Goal: Transaction & Acquisition: Book appointment/travel/reservation

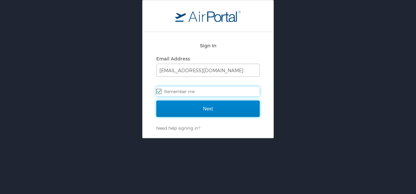
click at [227, 106] on input "Next" at bounding box center [207, 109] width 103 height 16
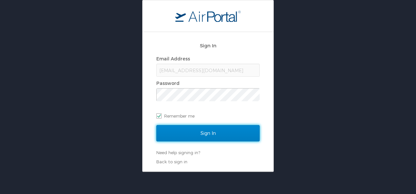
click at [235, 129] on input "Sign In" at bounding box center [207, 133] width 103 height 16
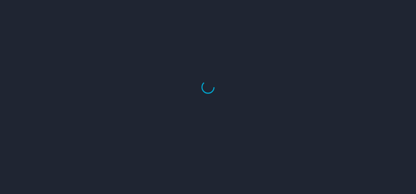
select select "US"
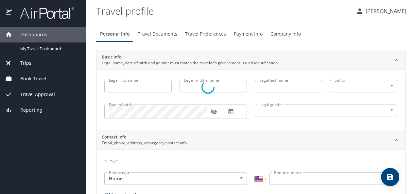
type input "[PERSON_NAME]"
type input "[DEMOGRAPHIC_DATA]"
type input "[PERSON_NAME]"
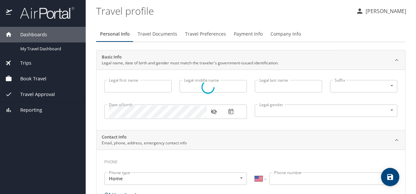
type input "Lopez"
select select "MX"
type input "899 204 4999"
select select "MX"
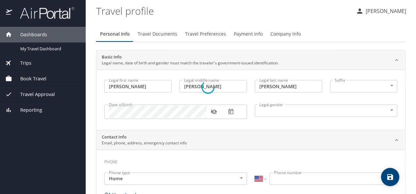
select select "MX"
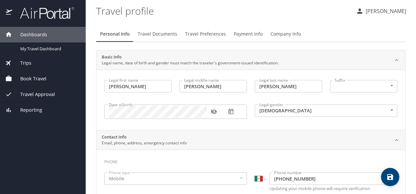
click at [46, 79] on div "Book Travel" at bounding box center [42, 78] width 75 height 7
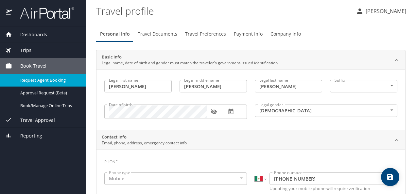
click at [58, 80] on span "Request Agent Booking" at bounding box center [49, 80] width 58 height 6
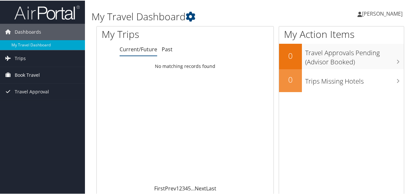
click at [49, 71] on link "Book Travel" at bounding box center [42, 74] width 85 height 16
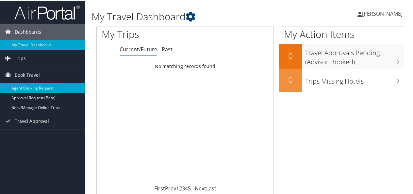
click at [71, 88] on link "Agent Booking Request" at bounding box center [42, 88] width 85 height 10
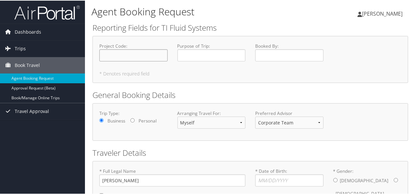
click at [145, 57] on input "Project Code : Required" at bounding box center [133, 55] width 68 height 12
type input "70500"
type input "Business"
type input "[PERSON_NAME], [PERSON_NAME]"
click at [212, 79] on div "Project Code : 70500 Required Purpose of Trip : Business Required Booked By : […" at bounding box center [250, 58] width 316 height 47
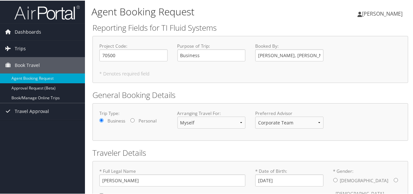
click at [232, 73] on h5 "* Denotes required field" at bounding box center [250, 73] width 302 height 5
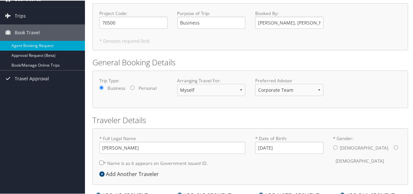
click at [224, 108] on form "Reporting Fields for TI Fluid Systems Project Code : 70500 Required Purpose of …" at bounding box center [250, 103] width 316 height 229
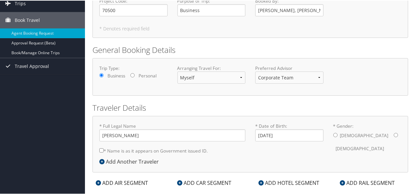
scroll to position [56, 0]
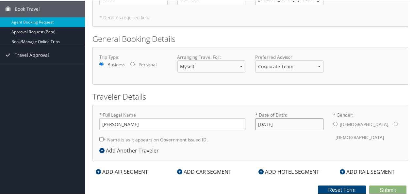
click at [282, 125] on input "[DATE]" at bounding box center [289, 124] width 68 height 12
click at [268, 122] on input "[DATE]" at bounding box center [289, 124] width 68 height 12
type input "[DATE]"
click at [341, 87] on form "Reporting Fields for TI Fluid Systems Project Code : 70500 Required Purpose of …" at bounding box center [250, 79] width 316 height 229
click at [336, 122] on div "[DEMOGRAPHIC_DATA] [DEMOGRAPHIC_DATA]" at bounding box center [367, 130] width 68 height 25
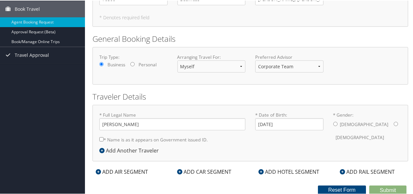
click at [334, 123] on input "* Gender: [DEMOGRAPHIC_DATA] [DEMOGRAPHIC_DATA]" at bounding box center [335, 123] width 4 height 4
radio input "true"
click at [100, 138] on input "* Name is as it appears on Government issued ID." at bounding box center [101, 139] width 4 height 4
checkbox input "true"
click at [127, 171] on div "ADD AIR SEGMENT" at bounding box center [121, 171] width 59 height 8
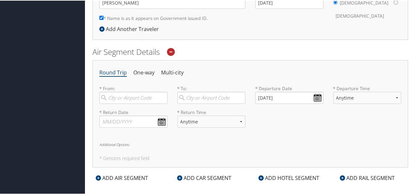
scroll to position [187, 0]
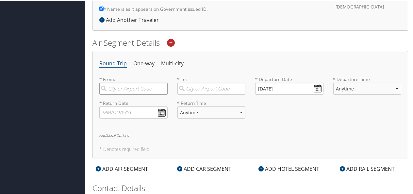
click at [136, 86] on input "search" at bounding box center [133, 88] width 68 height 12
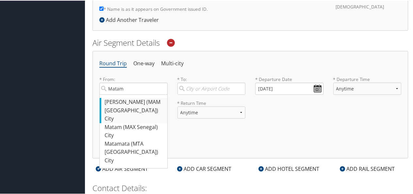
click at [127, 108] on div "[PERSON_NAME] (MAM [GEOGRAPHIC_DATA])" at bounding box center [134, 105] width 59 height 17
click at [127, 94] on input "Matam" at bounding box center [133, 88] width 68 height 12
type input "[PERSON_NAME] (MAM [GEOGRAPHIC_DATA])"
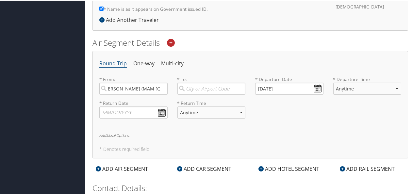
scroll to position [0, 0]
click at [239, 132] on div "Round Trip One-way Multi-city * From: [GEOGRAPHIC_DATA] ([GEOGRAPHIC_DATA]) Req…" at bounding box center [250, 104] width 316 height 108
click at [221, 88] on input "search" at bounding box center [211, 88] width 68 height 12
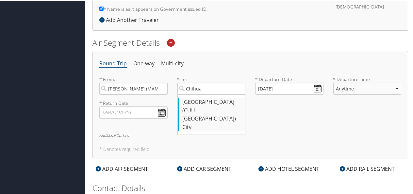
click at [215, 107] on div "[GEOGRAPHIC_DATA] (CUU [GEOGRAPHIC_DATA])" at bounding box center [212, 109] width 59 height 25
click at [215, 94] on input "Chihua" at bounding box center [211, 88] width 68 height 12
type input "[GEOGRAPHIC_DATA] (CUU [GEOGRAPHIC_DATA])"
click at [282, 107] on div "* Return Date Dates must be valid * Return Time Anytime Early Morning (5AM-7AM)…" at bounding box center [250, 111] width 312 height 24
click at [300, 87] on input "[DATE]" at bounding box center [289, 88] width 68 height 12
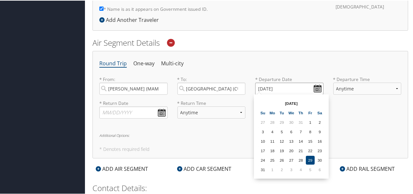
click at [318, 88] on input "[DATE]" at bounding box center [289, 88] width 68 height 12
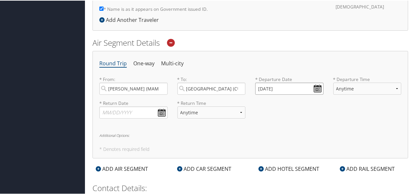
click at [318, 88] on input "[DATE]" at bounding box center [289, 88] width 68 height 12
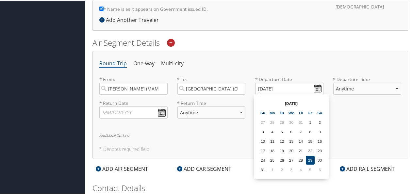
click at [297, 103] on th "[DATE]" at bounding box center [291, 102] width 47 height 9
click at [261, 87] on input "[DATE]" at bounding box center [289, 88] width 68 height 12
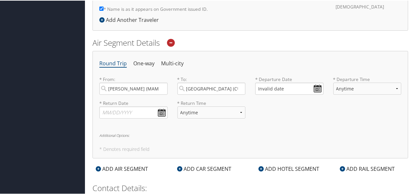
click at [312, 120] on div "* Return Date Dates must be valid * Return Time Anytime Early Morning (5AM-7AM)…" at bounding box center [250, 111] width 312 height 24
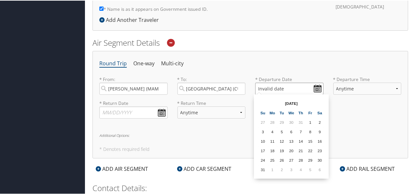
click at [314, 86] on input "Invalid date" at bounding box center [289, 88] width 68 height 12
click at [320, 169] on td "6" at bounding box center [319, 169] width 9 height 9
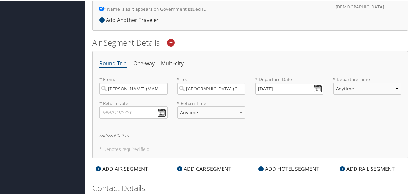
click at [310, 114] on div "* Return Date Dates must be valid * Return Time Anytime Early Morning (5AM-7AM)…" at bounding box center [250, 111] width 312 height 24
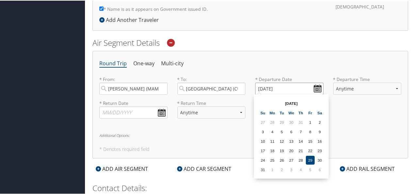
click at [315, 86] on input "[DATE]" at bounding box center [289, 88] width 68 height 12
click at [293, 104] on th "[DATE]" at bounding box center [291, 102] width 47 height 9
click at [282, 101] on th "[DATE]" at bounding box center [291, 102] width 47 height 9
click at [293, 101] on th "[DATE]" at bounding box center [291, 102] width 47 height 9
click at [298, 101] on th "[DATE]" at bounding box center [291, 102] width 47 height 9
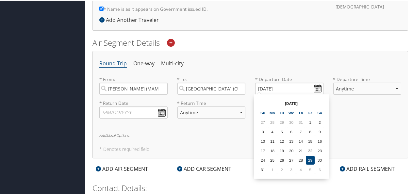
click at [283, 101] on th "[DATE]" at bounding box center [291, 102] width 47 height 9
click at [296, 101] on th "[DATE]" at bounding box center [291, 102] width 47 height 9
click at [301, 101] on th "[DATE]" at bounding box center [291, 102] width 47 height 9
click at [284, 84] on input "[DATE]" at bounding box center [289, 88] width 68 height 12
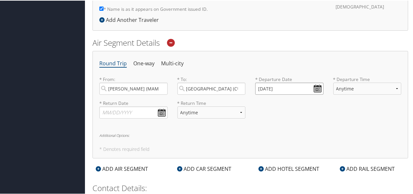
click at [284, 84] on input "[DATE]" at bounding box center [289, 88] width 68 height 12
click at [292, 86] on input "01/01/20009" at bounding box center [289, 88] width 68 height 12
click at [327, 113] on div "* Return Date Dates must be valid * Return Time Anytime Early Morning (5AM-7AM)…" at bounding box center [250, 111] width 312 height 24
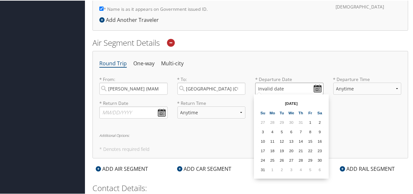
click at [316, 89] on input "Invalid date" at bounding box center [289, 88] width 68 height 12
click at [319, 168] on td "6" at bounding box center [319, 169] width 9 height 9
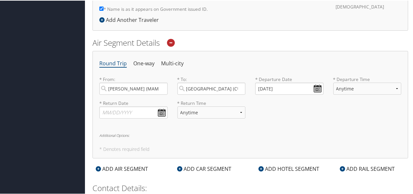
drag, startPoint x: 337, startPoint y: 120, endPoint x: 308, endPoint y: 102, distance: 33.6
click at [335, 119] on div "* Return Date Dates must be valid * Return Time Anytime Early Morning (5AM-7AM)…" at bounding box center [250, 111] width 312 height 24
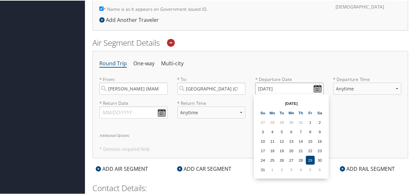
click at [262, 88] on input "[DATE]" at bounding box center [289, 88] width 68 height 12
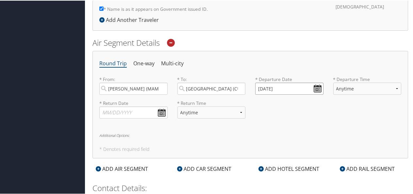
click at [262, 88] on input "[DATE]" at bounding box center [289, 88] width 68 height 12
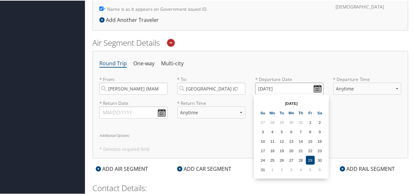
click at [261, 87] on input "[DATE]" at bounding box center [289, 88] width 68 height 12
click at [269, 88] on input "[DATE]" at bounding box center [289, 88] width 68 height 12
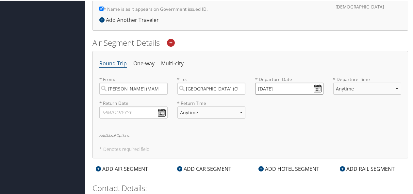
click at [266, 88] on input "[DATE]" at bounding box center [289, 88] width 68 height 12
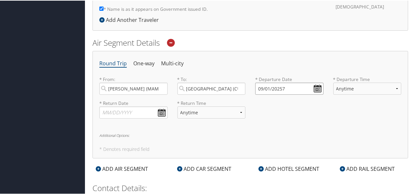
click at [288, 85] on input "09/01/20257" at bounding box center [289, 88] width 68 height 12
click at [287, 85] on input "09/01/20257" at bounding box center [289, 88] width 68 height 12
click at [266, 86] on input "[DATE]" at bounding box center [289, 88] width 68 height 12
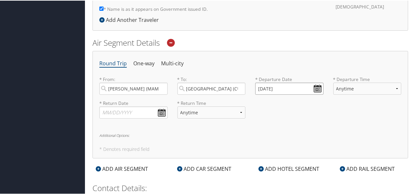
click at [269, 87] on input "[DATE]" at bounding box center [289, 88] width 68 height 12
type input "[DATE]"
click at [283, 118] on div "* Return Date Dates must be valid * Return Time Anytime Early Morning (5AM-7AM)…" at bounding box center [250, 111] width 312 height 24
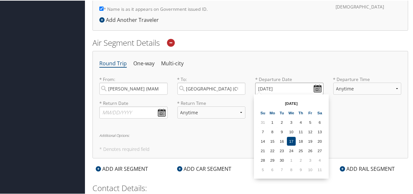
click at [317, 88] on input "[DATE]" at bounding box center [289, 88] width 68 height 12
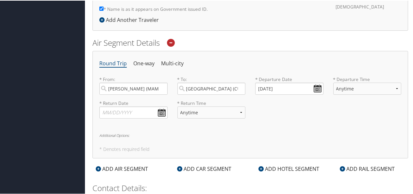
click at [377, 144] on div "Round Trip One-way Multi-city * From: [GEOGRAPHIC_DATA] ([GEOGRAPHIC_DATA] [GEO…" at bounding box center [250, 104] width 316 height 108
click at [396, 88] on select "Anytime Early Morning (5AM-7AM) Morning (7AM-12PM) Afternoon (12PM-5PM) Evening…" at bounding box center [367, 88] width 68 height 12
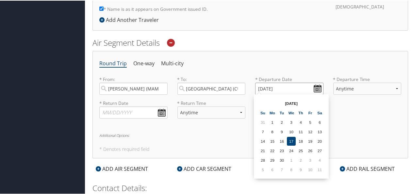
click at [284, 86] on input "[DATE]" at bounding box center [289, 88] width 68 height 12
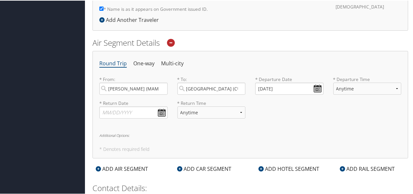
click at [376, 117] on div "* Return Date Dates must be valid * Return Time Anytime Early Morning (5AM-7AM)…" at bounding box center [250, 111] width 312 height 24
click at [376, 88] on select "Anytime Early Morning (5AM-7AM) Morning (7AM-12PM) Afternoon (12PM-5PM) Evening…" at bounding box center [367, 88] width 68 height 12
select select "5AM-7AM"
click at [333, 82] on select "Anytime Early Morning (5AM-7AM) Morning (7AM-12PM) Afternoon (12PM-5PM) Evening…" at bounding box center [367, 88] width 68 height 12
click at [339, 107] on div "* Return Date Dates must be valid * Return Time Anytime Early Morning (5AM-7AM)…" at bounding box center [250, 111] width 312 height 24
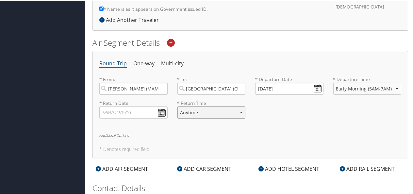
click at [214, 116] on select "Anytime Early Morning (5AM-7AM) Morning (7AM-12PM) Afternoon (12PM-5PM) Evening…" at bounding box center [211, 112] width 68 height 12
select select "5AM-7AM"
click at [177, 106] on select "Anytime Early Morning (5AM-7AM) Morning (7AM-12PM) Afternoon (12PM-5PM) Evening…" at bounding box center [211, 112] width 68 height 12
click at [246, 134] on h6 "Additional Options:" at bounding box center [250, 135] width 302 height 4
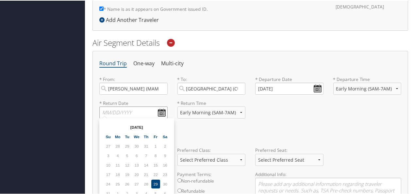
click at [136, 112] on input "text" at bounding box center [133, 112] width 68 height 12
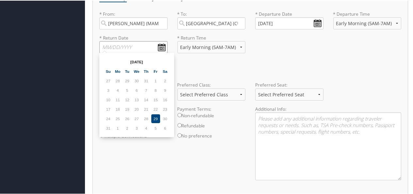
scroll to position [220, 0]
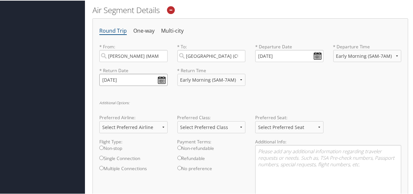
type input "[DATE]"
click at [259, 86] on div "* Return Date [DATE] Dates must be valid * Return Time Anytime Early Morning (5…" at bounding box center [250, 79] width 312 height 24
click at [162, 126] on select "Select Preferred Airline Delta United Airlines American Airlines Southwest Airl…" at bounding box center [133, 127] width 68 height 12
click at [210, 98] on div "Round Trip One-way Multi-city * From: [GEOGRAPHIC_DATA] ([GEOGRAPHIC_DATA] [GEO…" at bounding box center [250, 128] width 316 height 221
click at [236, 128] on select "Select Preferred Class Economy Economy Plus Business First Class" at bounding box center [211, 127] width 68 height 12
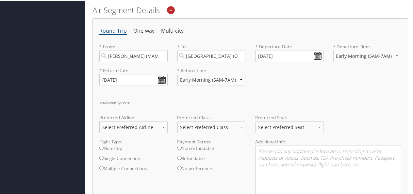
click at [259, 99] on div "Round Trip One-way Multi-city * From: [GEOGRAPHIC_DATA] ([GEOGRAPHIC_DATA] [GEO…" at bounding box center [250, 128] width 316 height 221
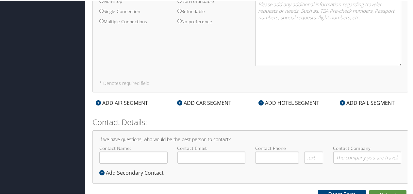
scroll to position [369, 0]
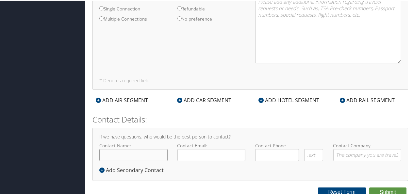
click at [142, 154] on input "Contact Name:" at bounding box center [133, 154] width 68 height 12
click at [240, 174] on div "If we have questions, who would be the best person to contact? Contact Name: [P…" at bounding box center [250, 153] width 316 height 53
click at [150, 154] on input "[PERSON_NAME]" at bounding box center [133, 154] width 68 height 12
type input "[PERSON_NAME]"
click at [209, 164] on div "If we have questions, who would be the best person to contact? Contact Name: [P…" at bounding box center [250, 153] width 316 height 53
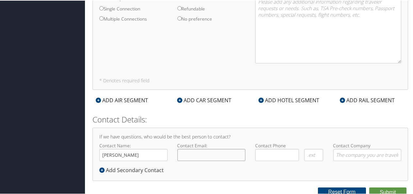
click at [215, 154] on input "Contact Email:" at bounding box center [211, 154] width 68 height 12
type input "[EMAIL_ADDRESS][DOMAIN_NAME]"
type input "( ) -"
type input "TI Fluid Systems"
click at [245, 127] on div "If we have questions, who would be the best person to contact? Contact Name: [P…" at bounding box center [250, 153] width 316 height 53
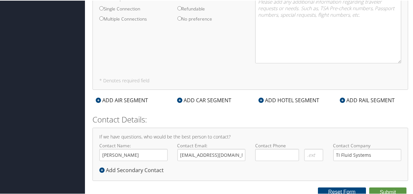
click at [288, 130] on div "If we have questions, who would be the best person to contact? Contact Name: [P…" at bounding box center [250, 153] width 316 height 53
click at [288, 152] on input "( ) -" at bounding box center [277, 154] width 44 height 12
type input "( ) -"
click at [288, 167] on div "If we have questions, who would be the best person to contact? Contact Name: [P…" at bounding box center [250, 153] width 316 height 53
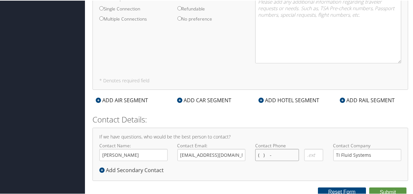
click at [261, 151] on input "( ) -" at bounding box center [277, 154] width 44 height 12
click at [300, 171] on div "If we have questions, who would be the best person to contact? Contact Name: [P…" at bounding box center [250, 153] width 316 height 53
click at [292, 154] on input "[PHONE_NUMBER]" at bounding box center [277, 154] width 44 height 12
click at [298, 160] on div "[PHONE_NUMBER] Required" at bounding box center [277, 156] width 49 height 17
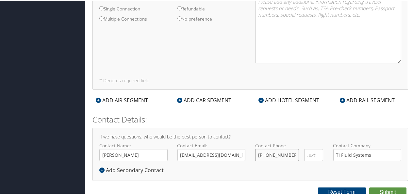
click at [291, 154] on input "[PHONE_NUMBER]" at bounding box center [277, 154] width 44 height 12
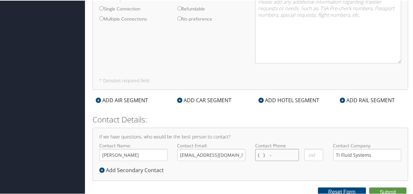
type input "( ) -"
paste input "899) 204-4999"
click at [283, 168] on div "If we have questions, who would be the best person to contact? Contact Name: [P…" at bounding box center [250, 153] width 316 height 53
click at [258, 153] on input "[PHONE_NUMBER]" at bounding box center [277, 154] width 44 height 12
click at [278, 169] on div "If we have questions, who would be the best person to contact? Contact Name: [P…" at bounding box center [250, 153] width 316 height 53
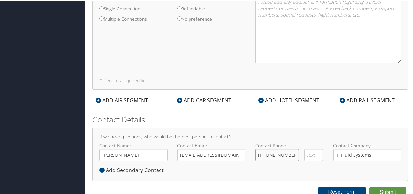
drag, startPoint x: 262, startPoint y: 154, endPoint x: 268, endPoint y: 169, distance: 16.8
click at [264, 155] on input "[PHONE_NUMBER]" at bounding box center [277, 154] width 44 height 12
click at [283, 174] on div "If we have questions, who would be the best person to contact? Contact Name: [P…" at bounding box center [250, 153] width 316 height 53
click at [270, 155] on input "[PHONE_NUMBER]" at bounding box center [277, 154] width 44 height 12
click at [260, 154] on input "[PHONE_NUMBER]" at bounding box center [277, 154] width 44 height 12
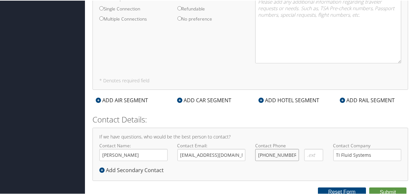
drag, startPoint x: 286, startPoint y: 152, endPoint x: 259, endPoint y: 152, distance: 26.8
click at [259, 152] on input "[PHONE_NUMBER]" at bounding box center [277, 154] width 44 height 12
paste input "89) 9 2-04 4"
click at [293, 162] on div "( 89) 9 2-04 4 Required" at bounding box center [277, 156] width 49 height 17
click at [259, 152] on input "( 89) 9 2-04 4" at bounding box center [277, 154] width 44 height 12
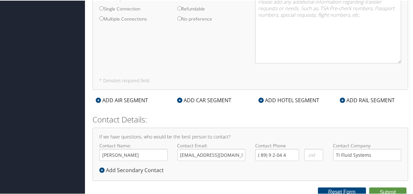
click at [267, 164] on div "If we have questions, who would be the best person to contact? Contact Name: [P…" at bounding box center [250, 153] width 316 height 53
drag, startPoint x: 287, startPoint y: 154, endPoint x: 251, endPoint y: 150, distance: 36.2
click at [253, 150] on div "( 89) 9 2-04 4 Required" at bounding box center [277, 156] width 49 height 17
type input "[PHONE_NUMBER]"
click at [302, 134] on h4 "If we have questions, who would be the best person to contact?" at bounding box center [250, 136] width 302 height 5
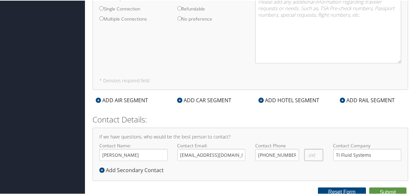
click at [312, 153] on input "text" at bounding box center [313, 154] width 19 height 12
click at [318, 165] on div "If we have questions, who would be the best person to contact? Contact Name: [P…" at bounding box center [250, 153] width 316 height 53
click at [386, 190] on button "Submit" at bounding box center [387, 192] width 37 height 10
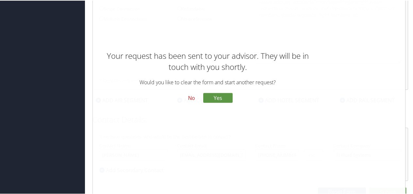
click at [189, 99] on button "No" at bounding box center [191, 97] width 17 height 11
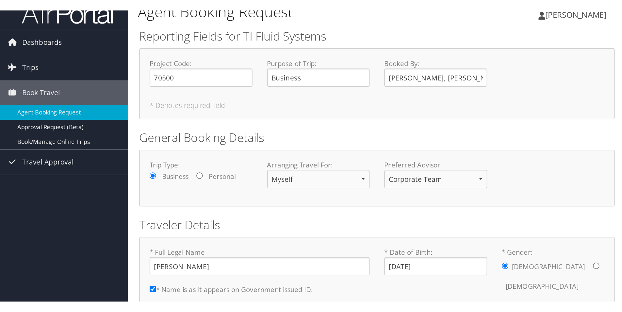
scroll to position [0, 0]
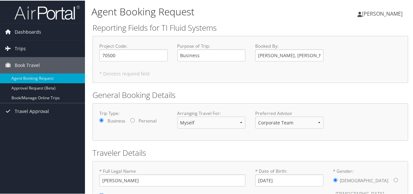
click at [368, 53] on div "Project Code : 70500 Required Purpose of Trip : Business Required Booked By : […" at bounding box center [250, 54] width 312 height 24
click at [323, 10] on div "[PERSON_NAME] Villa [PERSON_NAME] My Settings Travel Agency Contacts View Trave…" at bounding box center [346, 15] width 139 height 25
click at [366, 63] on div "Project Code : 70500 Required Purpose of Trip : Business Required Booked By : […" at bounding box center [250, 54] width 312 height 24
click at [302, 20] on div "[PERSON_NAME] Villa [PERSON_NAME] My Settings Travel Agency Contacts View Trave…" at bounding box center [346, 15] width 139 height 25
